Goal: Find specific page/section: Find specific page/section

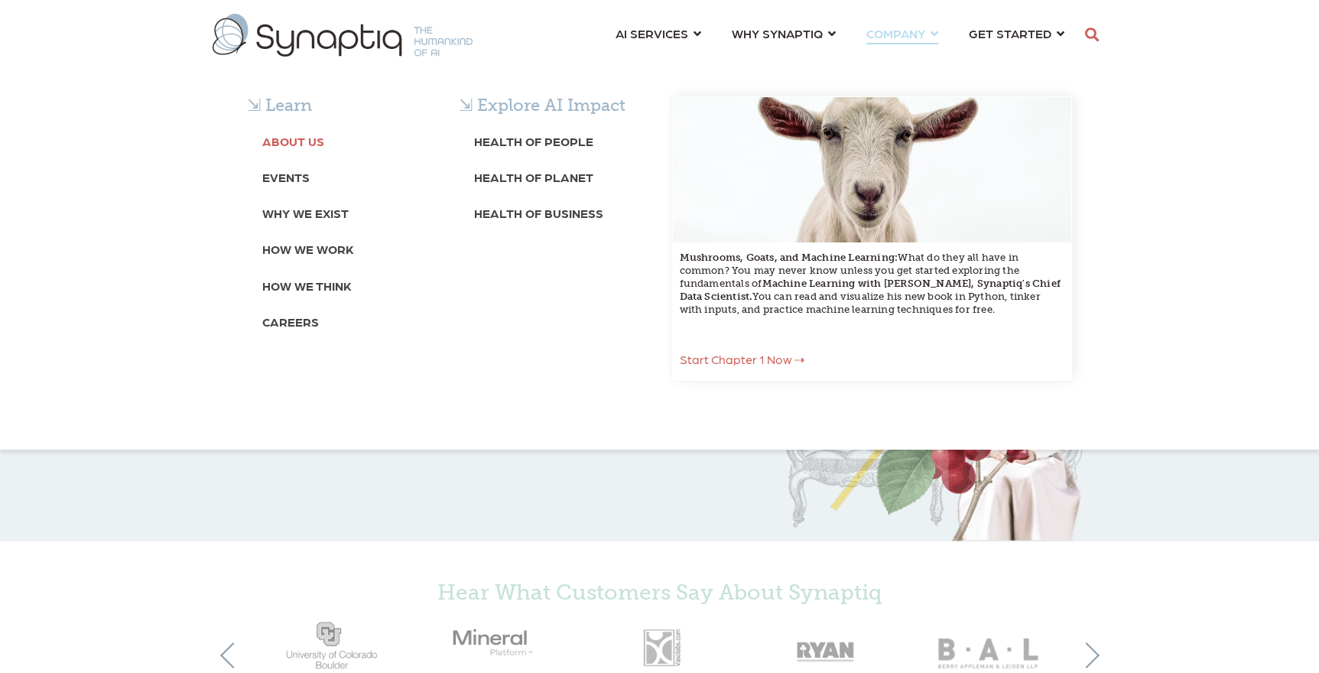
click at [316, 135] on b "About Us" at bounding box center [293, 141] width 62 height 15
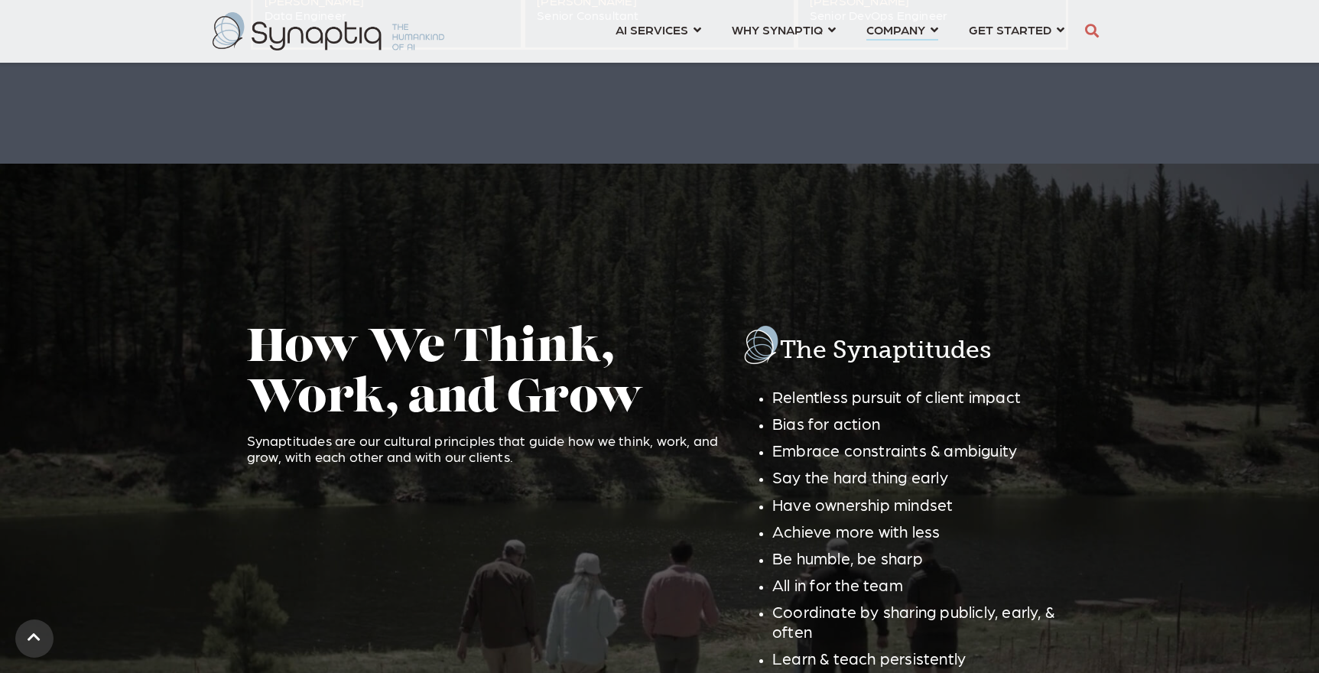
scroll to position [2230, 0]
